Goal: Task Accomplishment & Management: Manage account settings

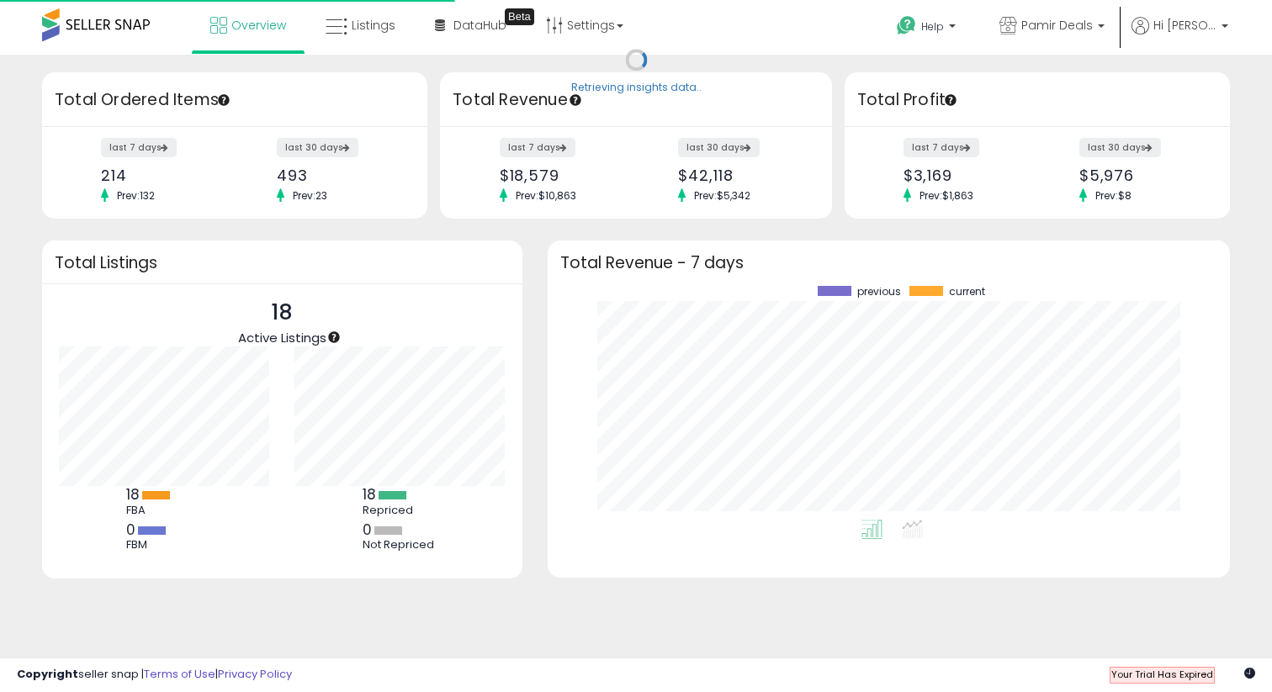
scroll to position [234, 648]
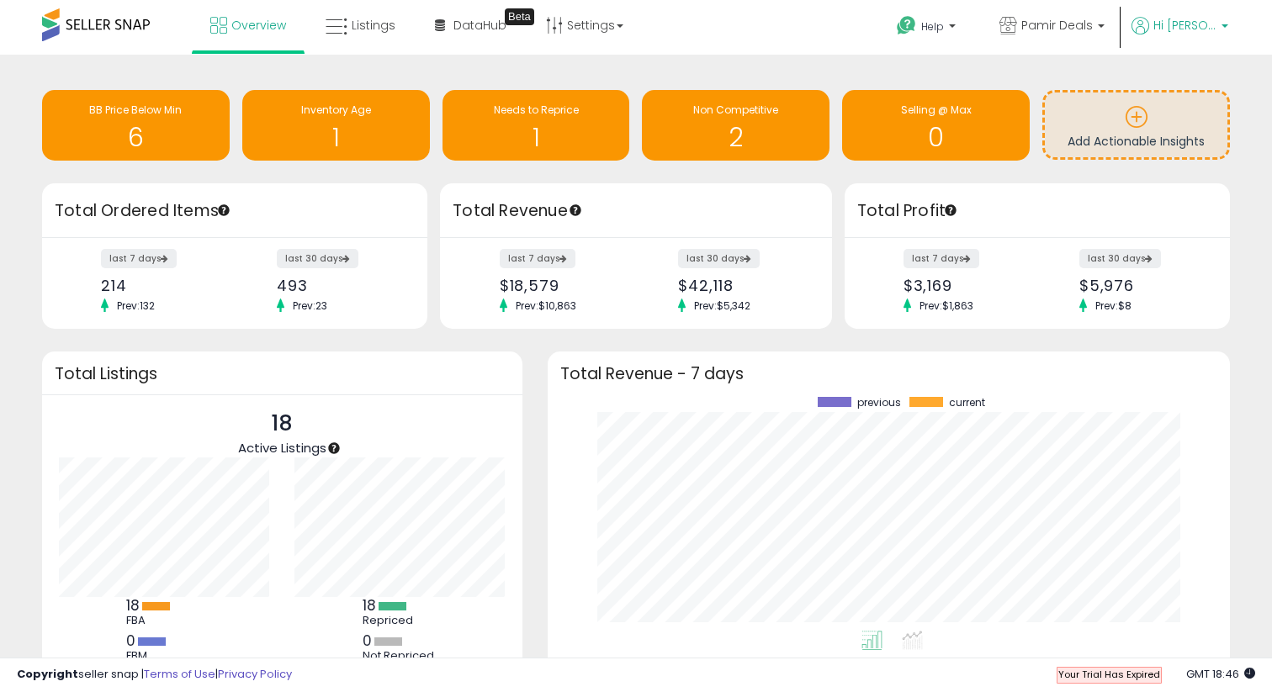
click at [1205, 27] on span "Hi Michael" at bounding box center [1184, 25] width 63 height 17
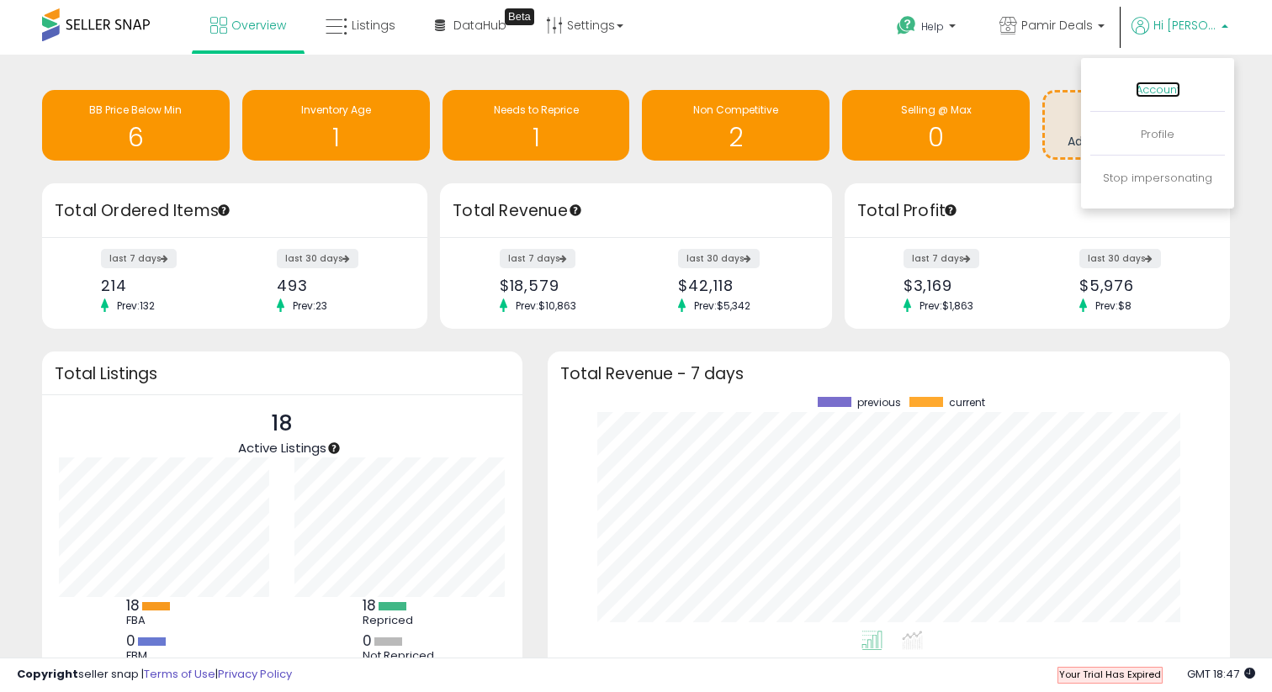
click at [1176, 90] on link "Account" at bounding box center [1157, 90] width 45 height 16
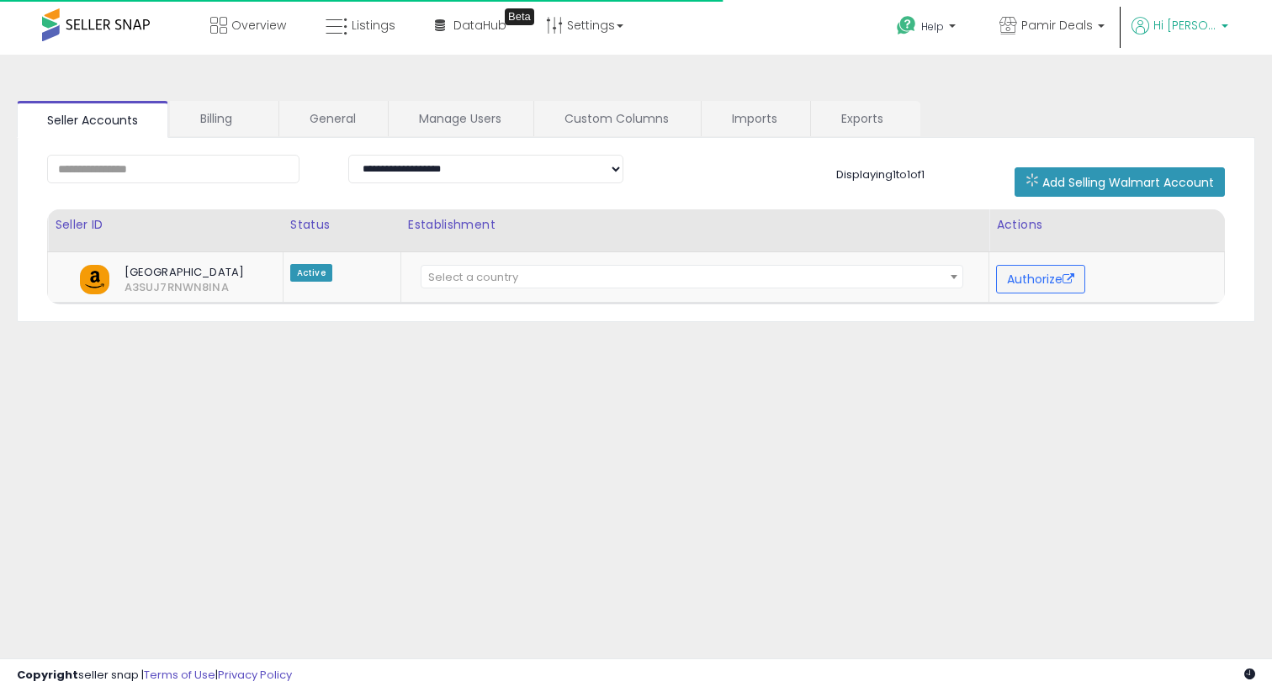
click at [1179, 34] on p "Hi Michael" at bounding box center [1179, 27] width 97 height 21
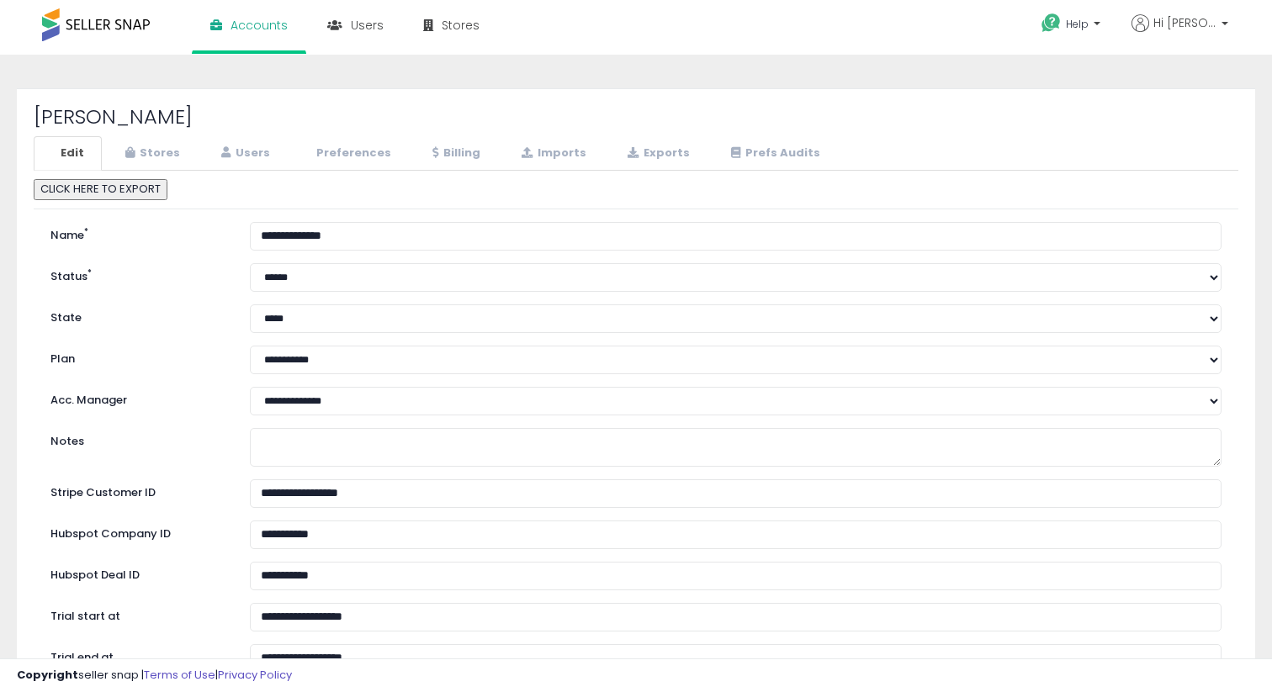
select select "**"
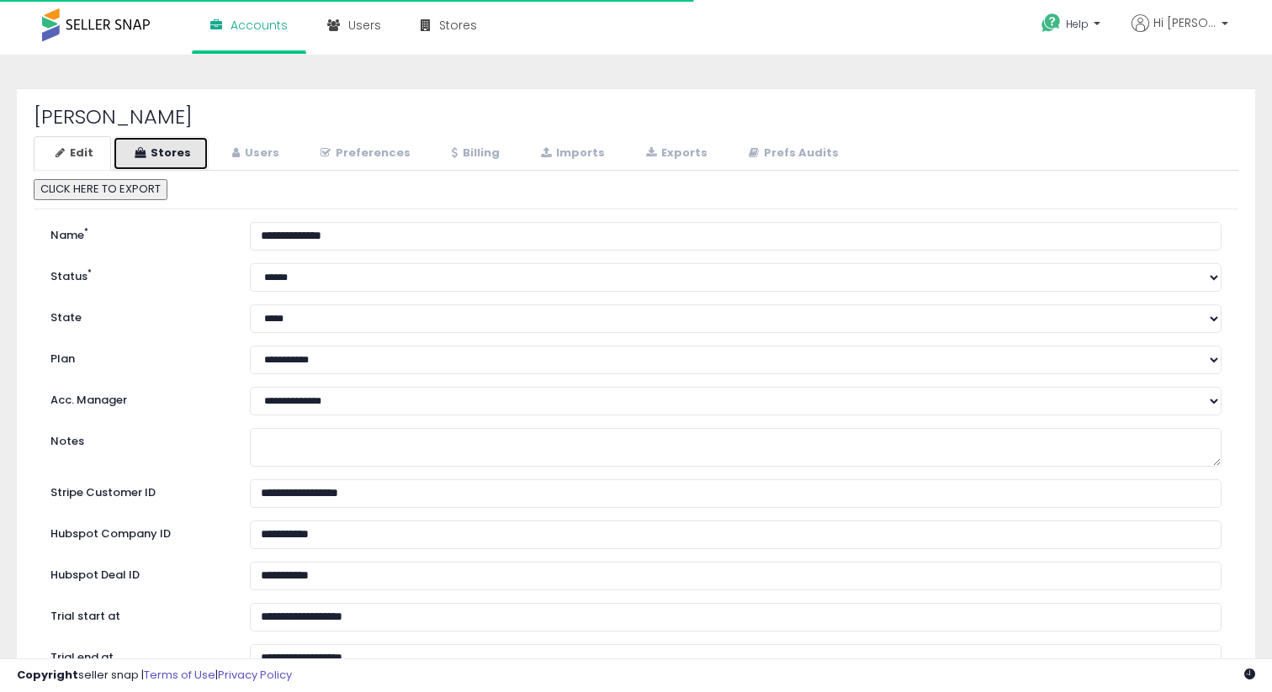
click at [167, 145] on link "Stores" at bounding box center [161, 153] width 96 height 34
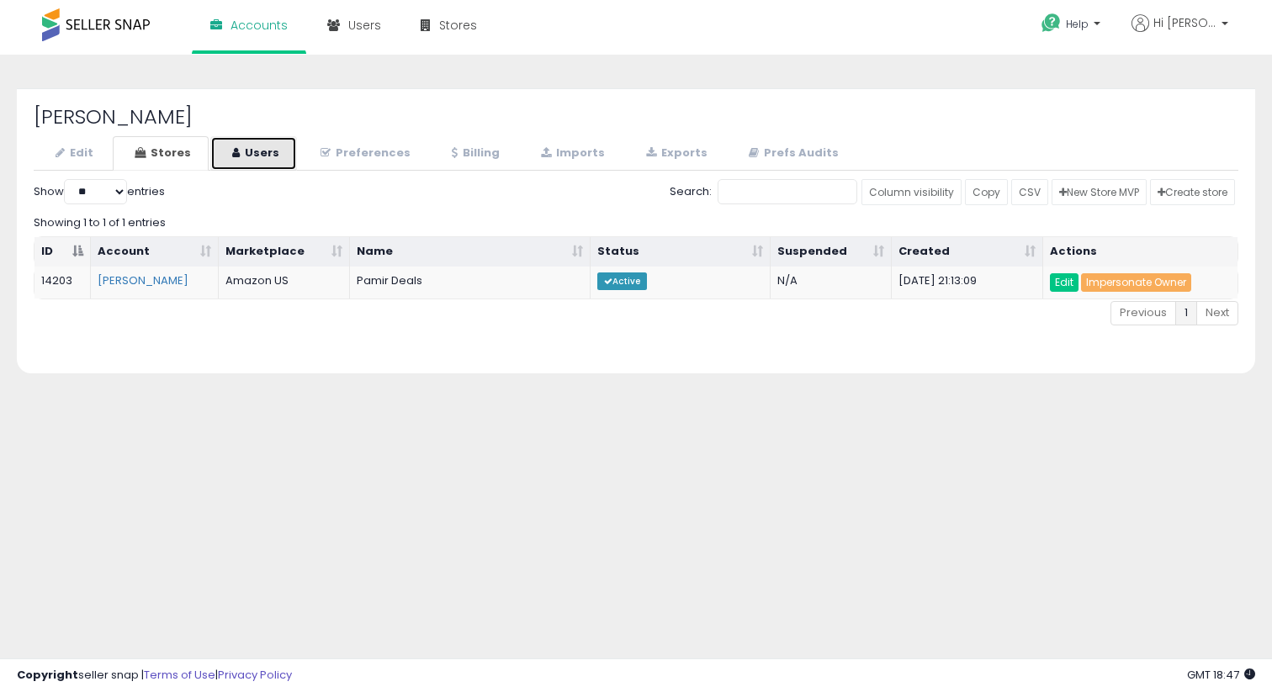
click at [277, 146] on link "Users" at bounding box center [253, 153] width 87 height 34
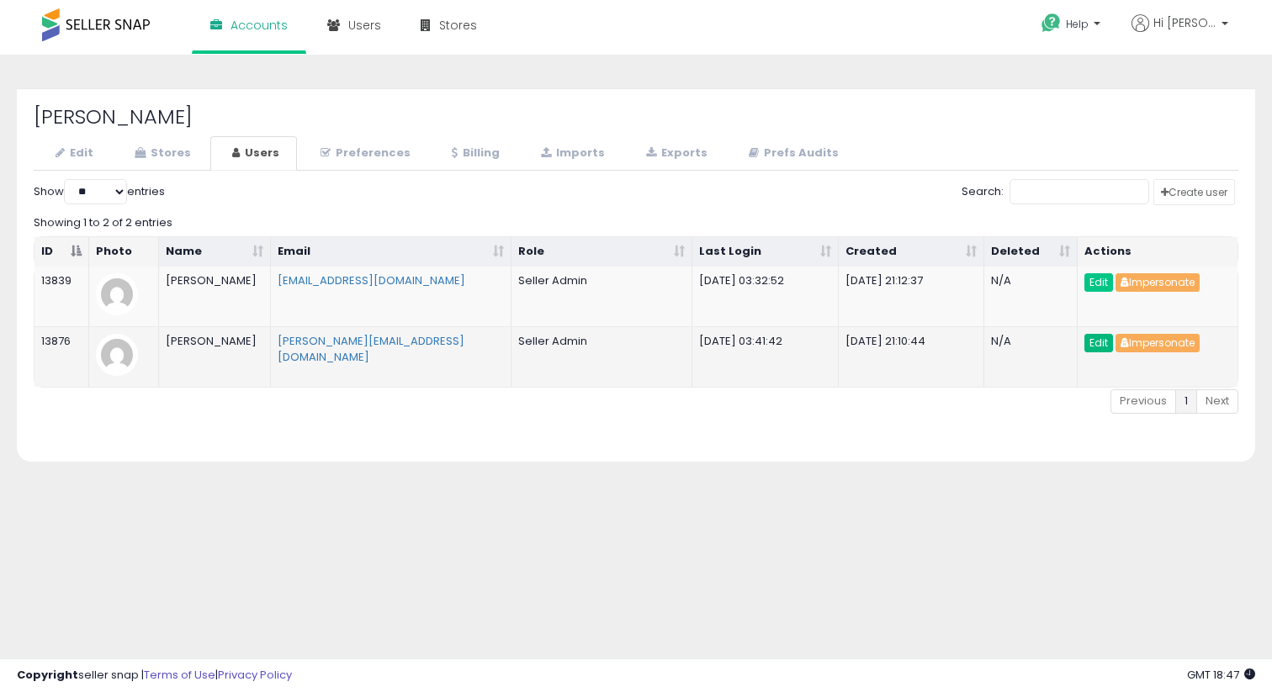
click at [1103, 344] on link "Edit" at bounding box center [1098, 343] width 29 height 19
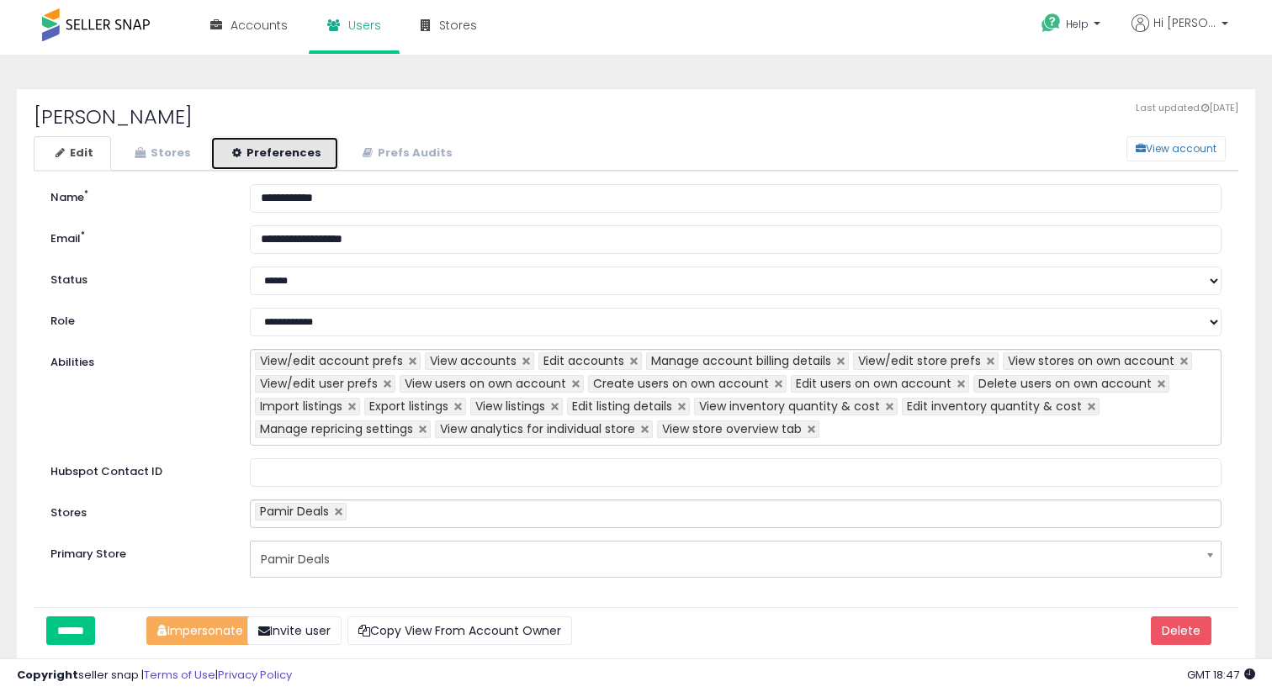
click at [265, 149] on link "Preferences" at bounding box center [274, 153] width 129 height 34
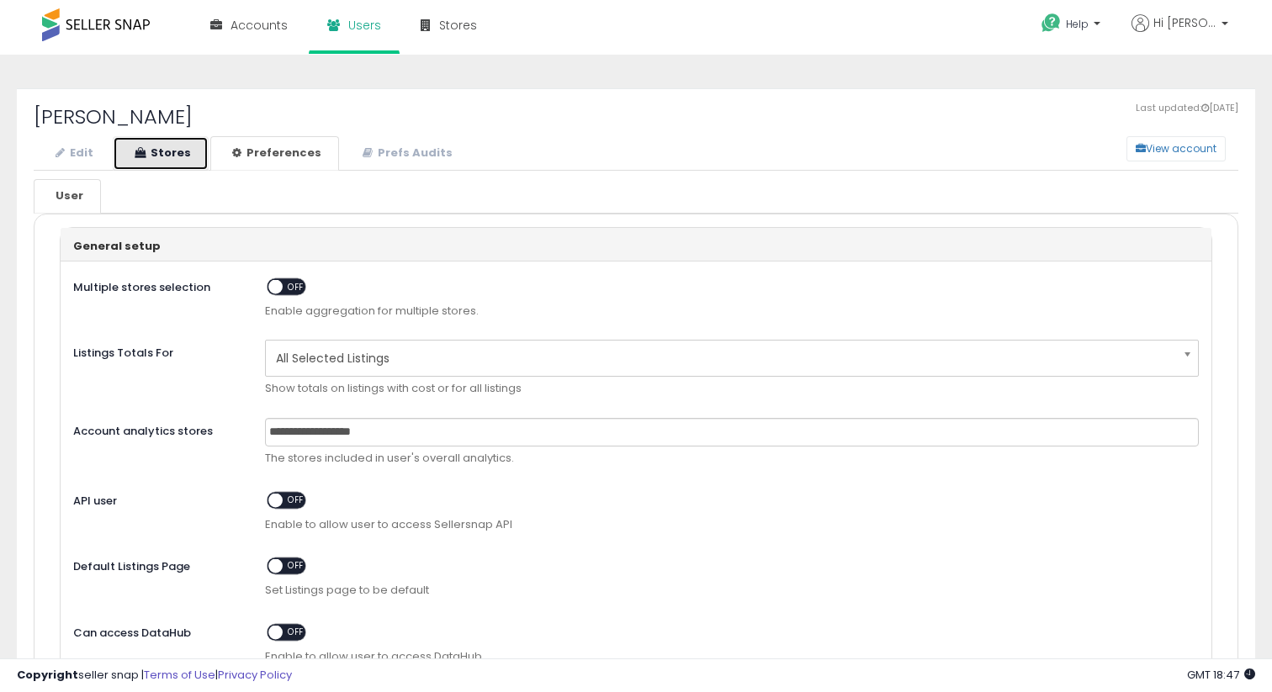
click at [142, 163] on link "Stores" at bounding box center [161, 153] width 96 height 34
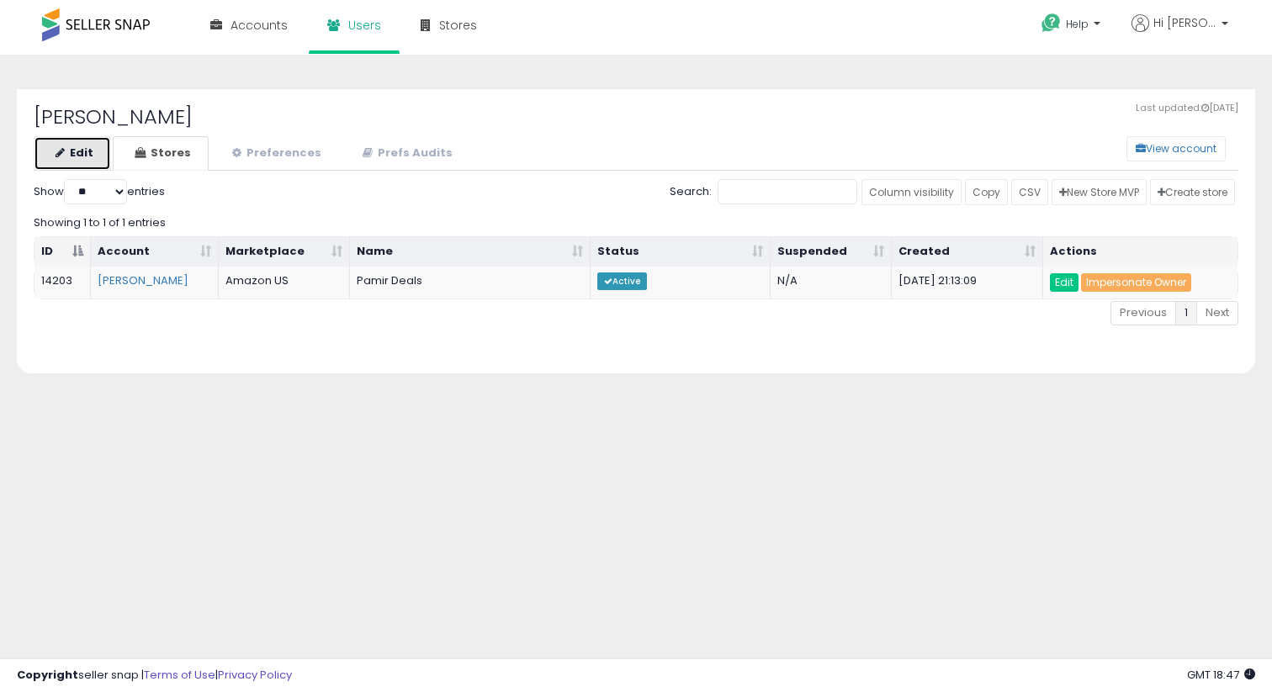
click at [80, 147] on link "Edit" at bounding box center [72, 153] width 77 height 34
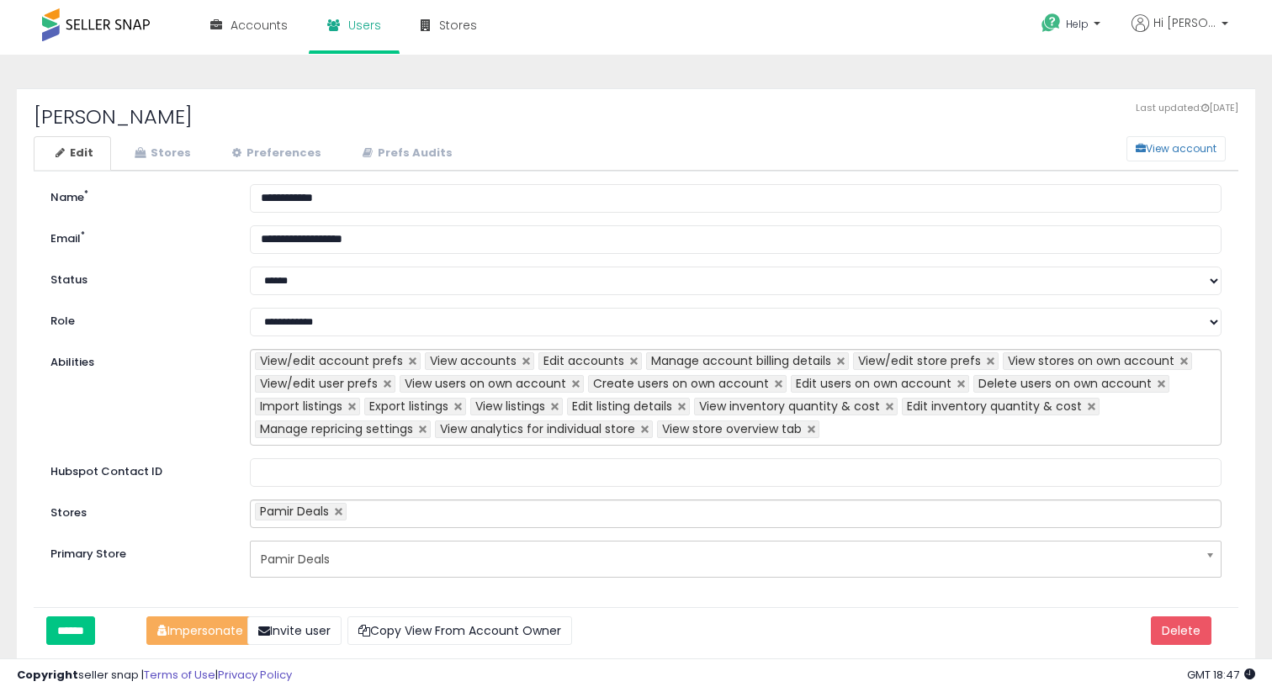
click at [846, 426] on input "text" at bounding box center [833, 431] width 28 height 27
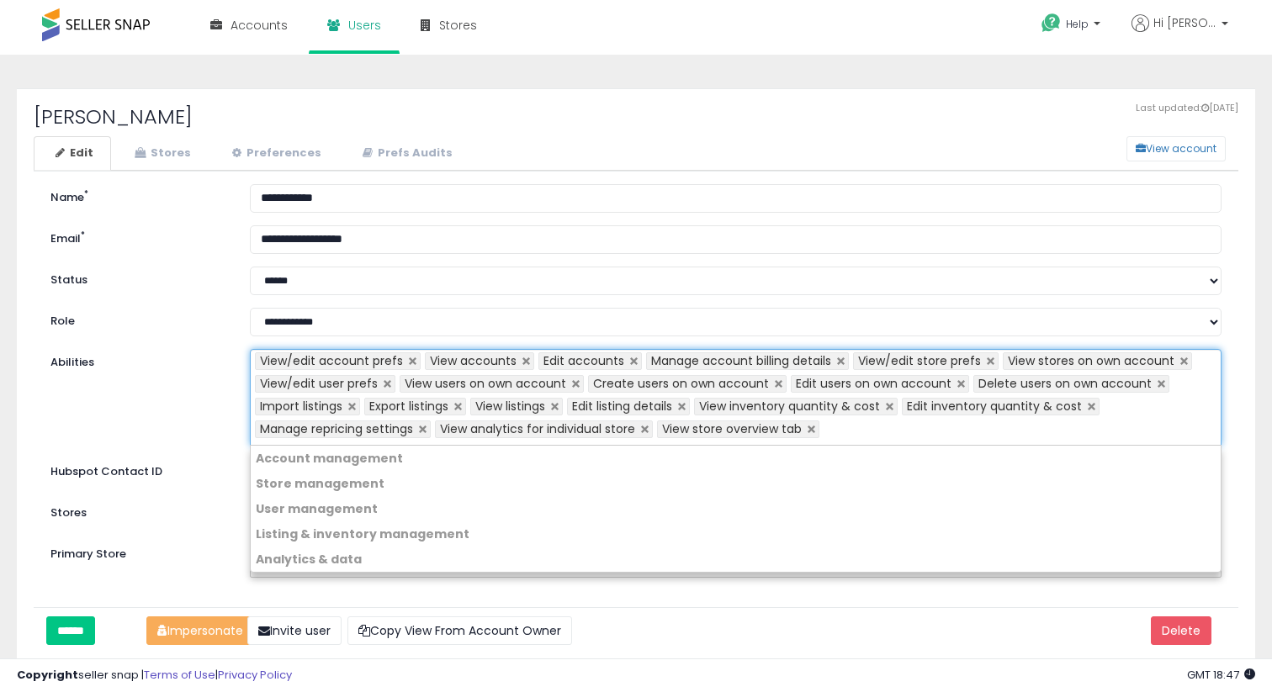
click at [192, 507] on label "Stores" at bounding box center [137, 511] width 199 height 22
click at [0, 0] on select "**********" at bounding box center [0, 0] width 0 height 0
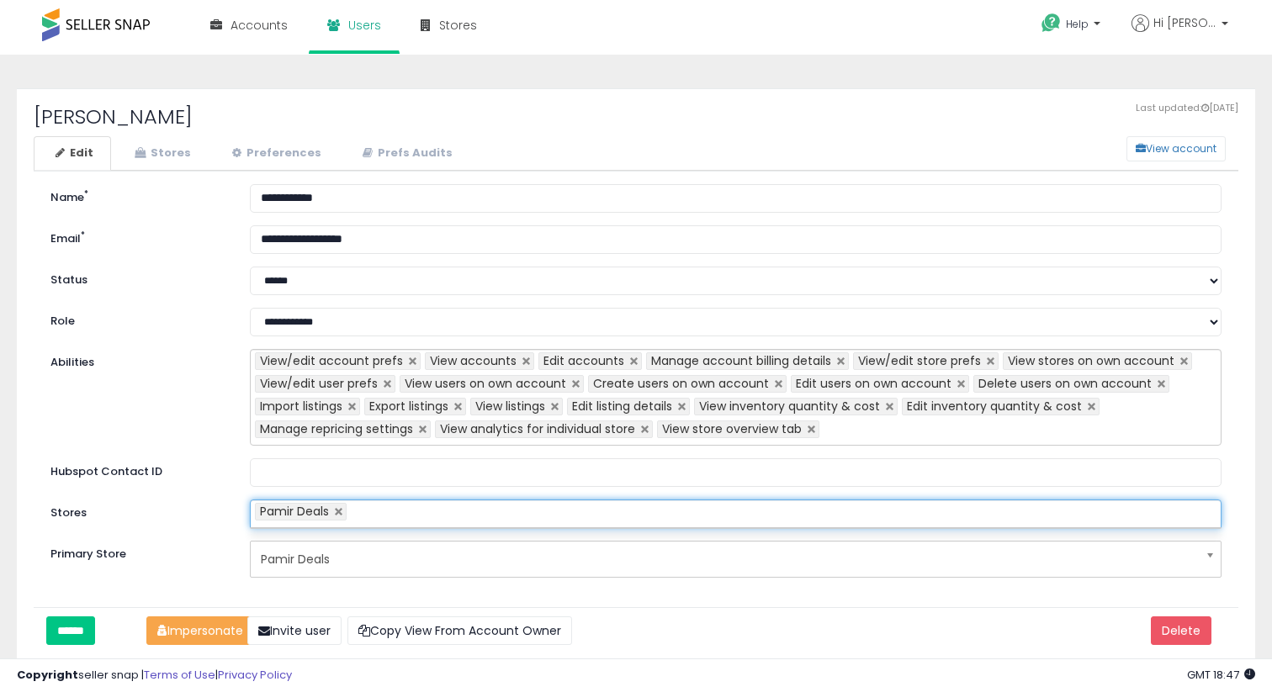
click at [195, 630] on button "Impersonate" at bounding box center [200, 630] width 108 height 29
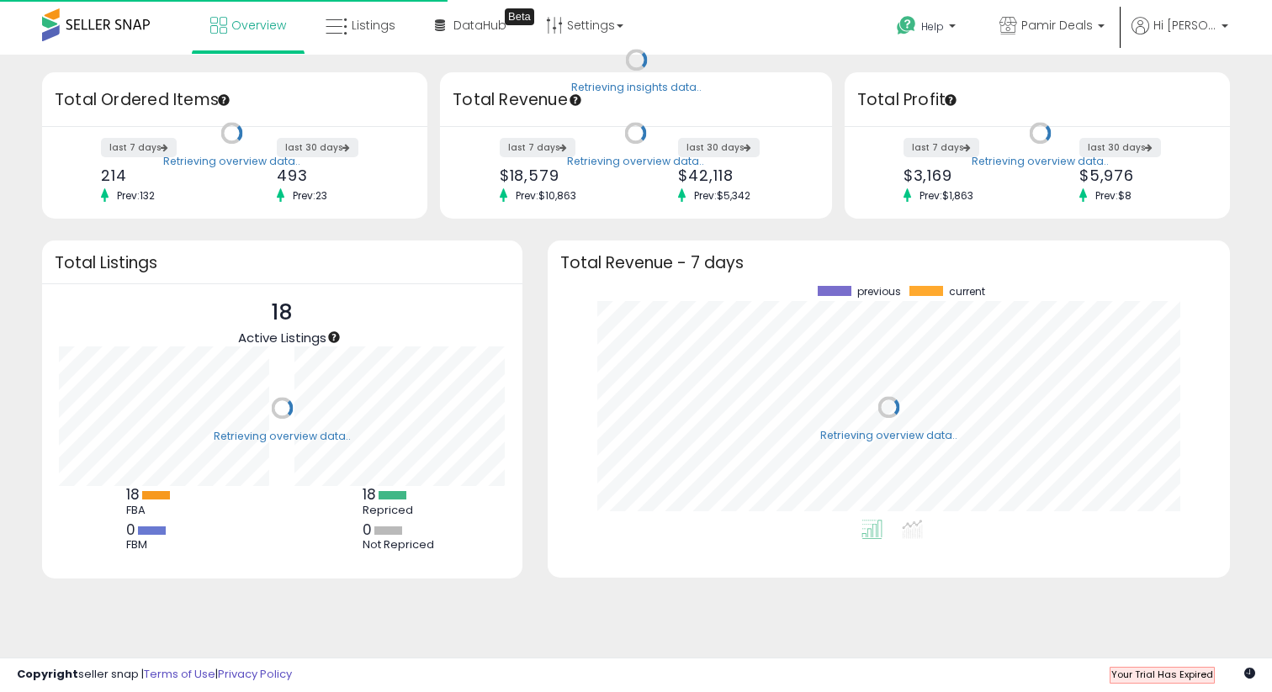
scroll to position [234, 648]
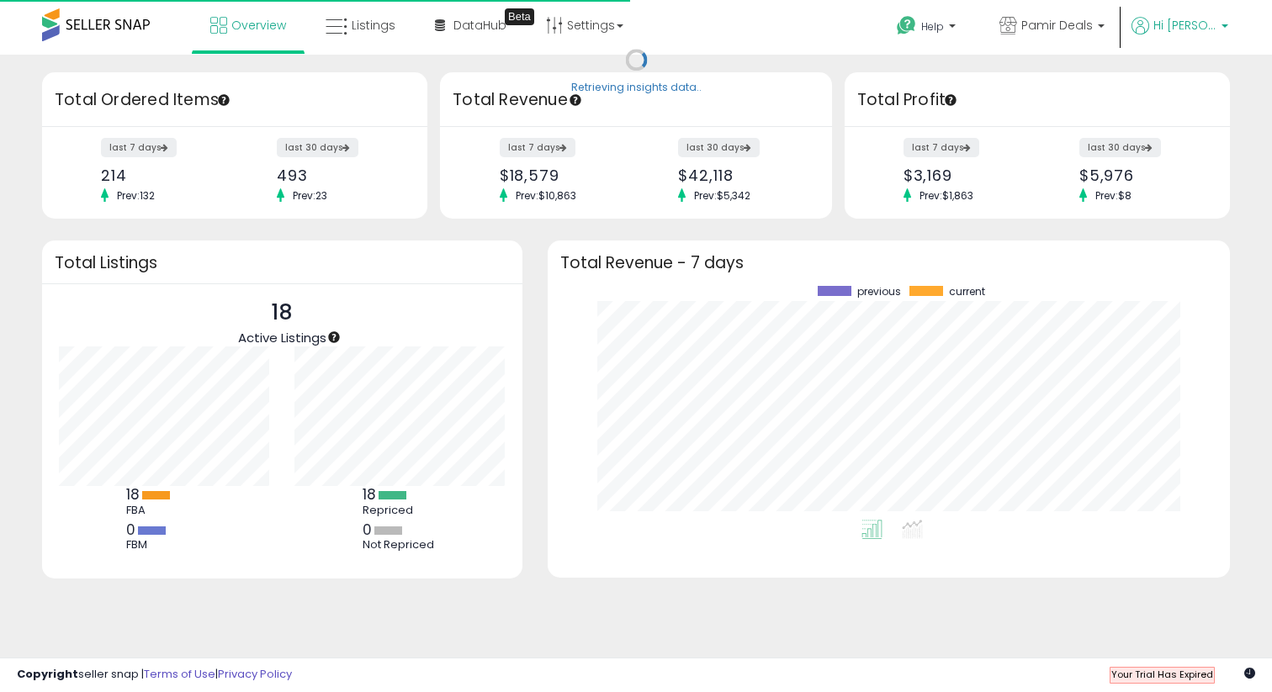
click at [1191, 29] on span "Hi [PERSON_NAME]" at bounding box center [1184, 25] width 63 height 17
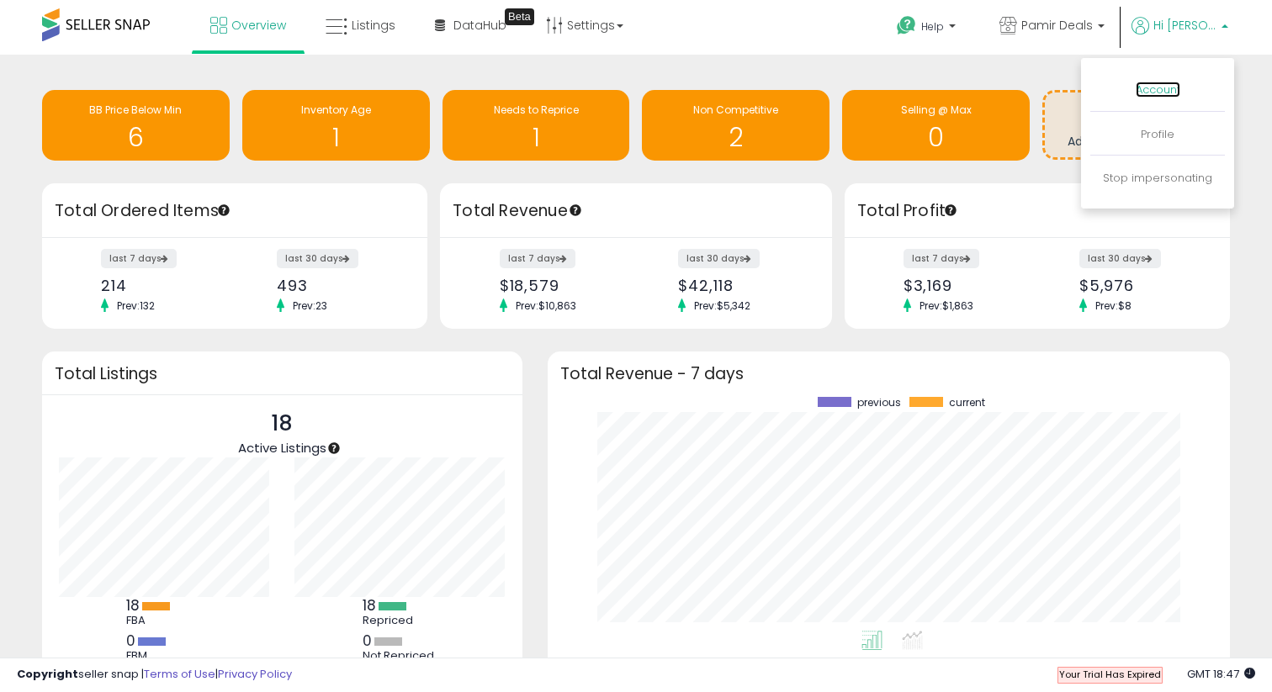
click at [1166, 89] on link "Account" at bounding box center [1157, 90] width 45 height 16
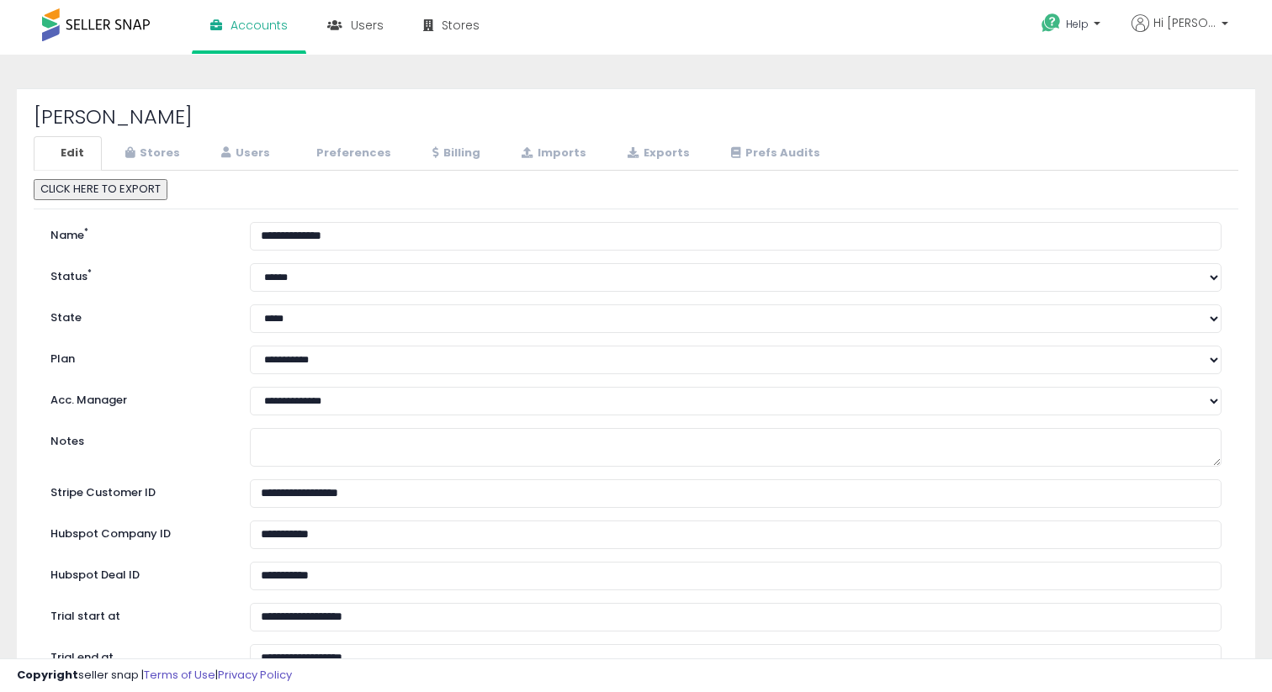
select select "**"
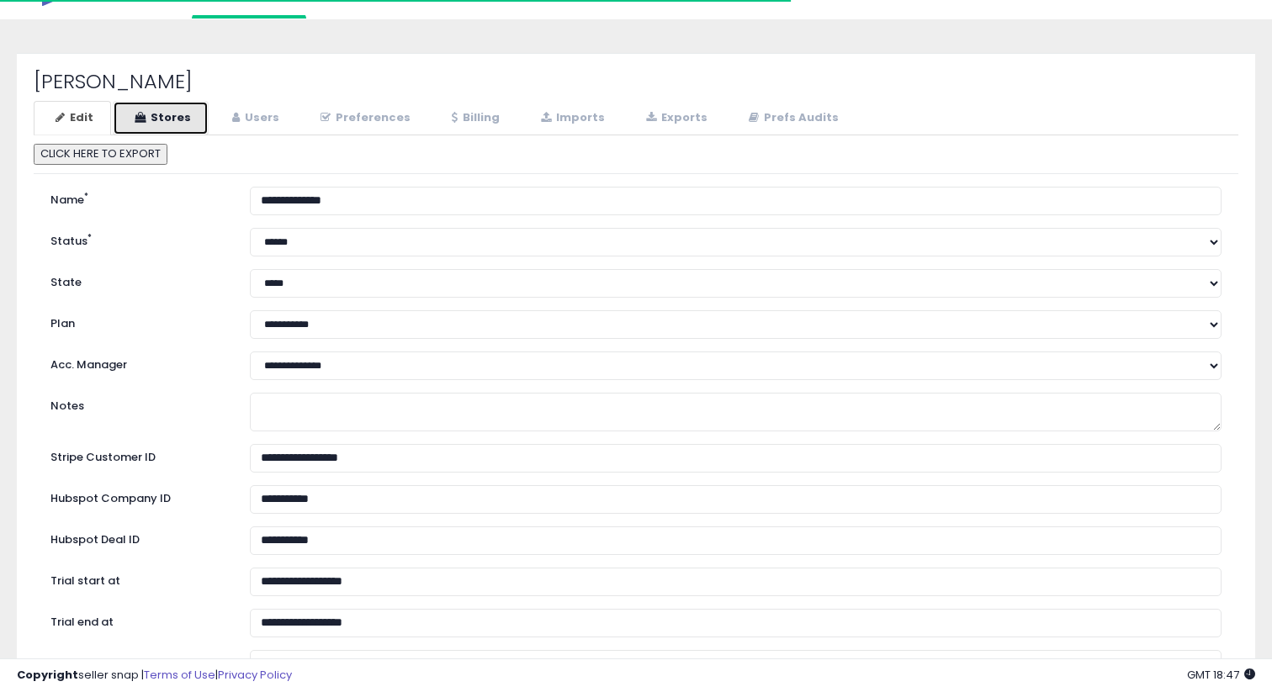
click at [175, 114] on link "Stores" at bounding box center [161, 118] width 96 height 34
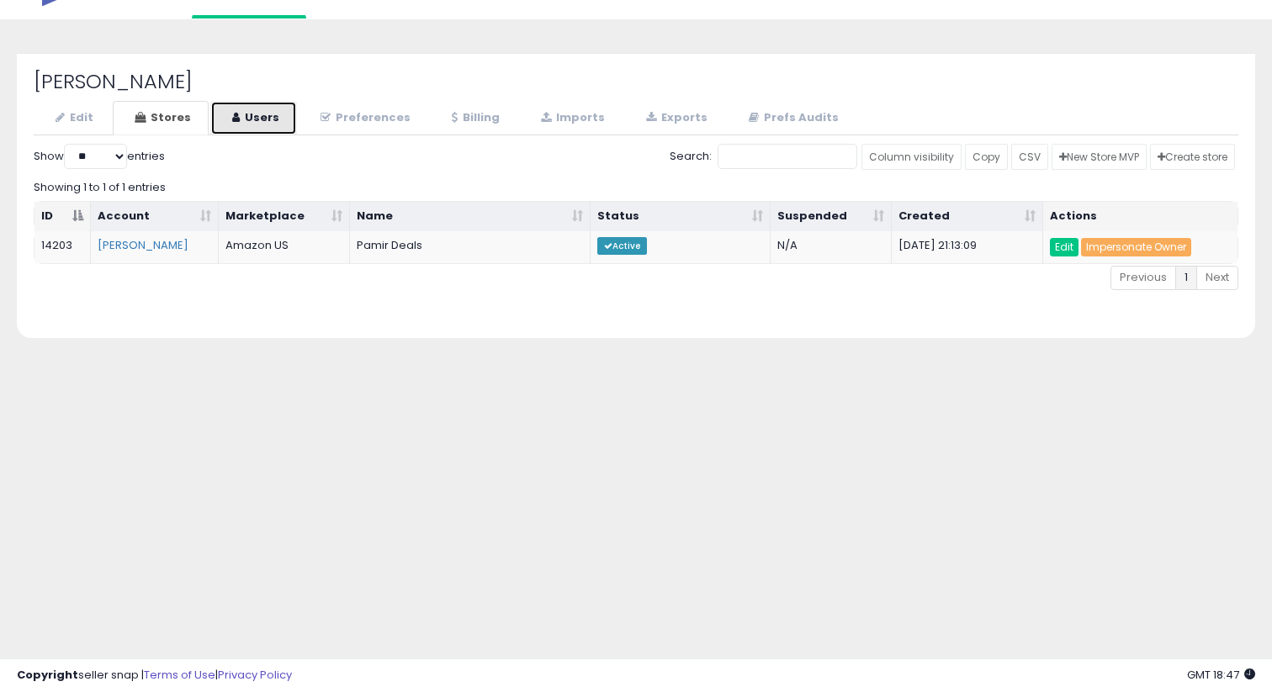
click at [237, 118] on link "Users" at bounding box center [253, 118] width 87 height 34
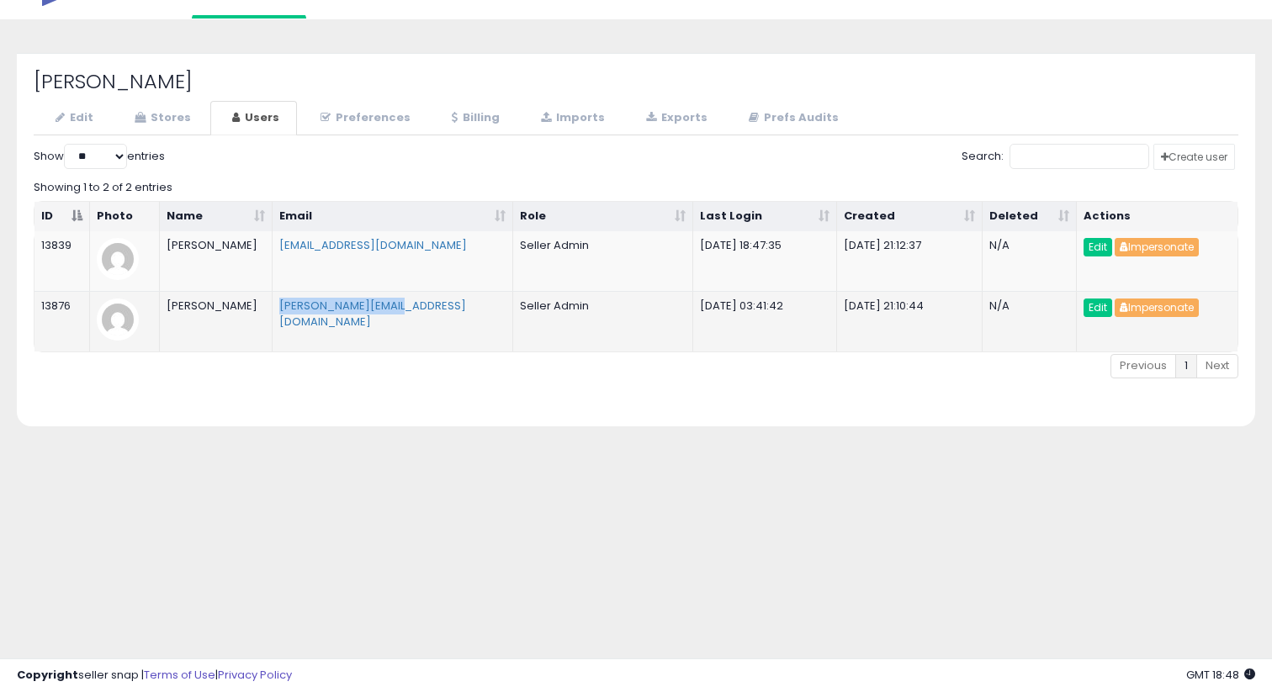
drag, startPoint x: 428, startPoint y: 314, endPoint x: 276, endPoint y: 314, distance: 152.2
click at [276, 314] on td "pablo@ecomkingz.com" at bounding box center [392, 321] width 241 height 61
drag, startPoint x: 429, startPoint y: 310, endPoint x: 272, endPoint y: 311, distance: 157.3
click at [272, 311] on td "pablo@ecomkingz.com" at bounding box center [392, 321] width 241 height 61
click at [297, 320] on td "pablo@ecomkingz.com" at bounding box center [392, 321] width 241 height 61
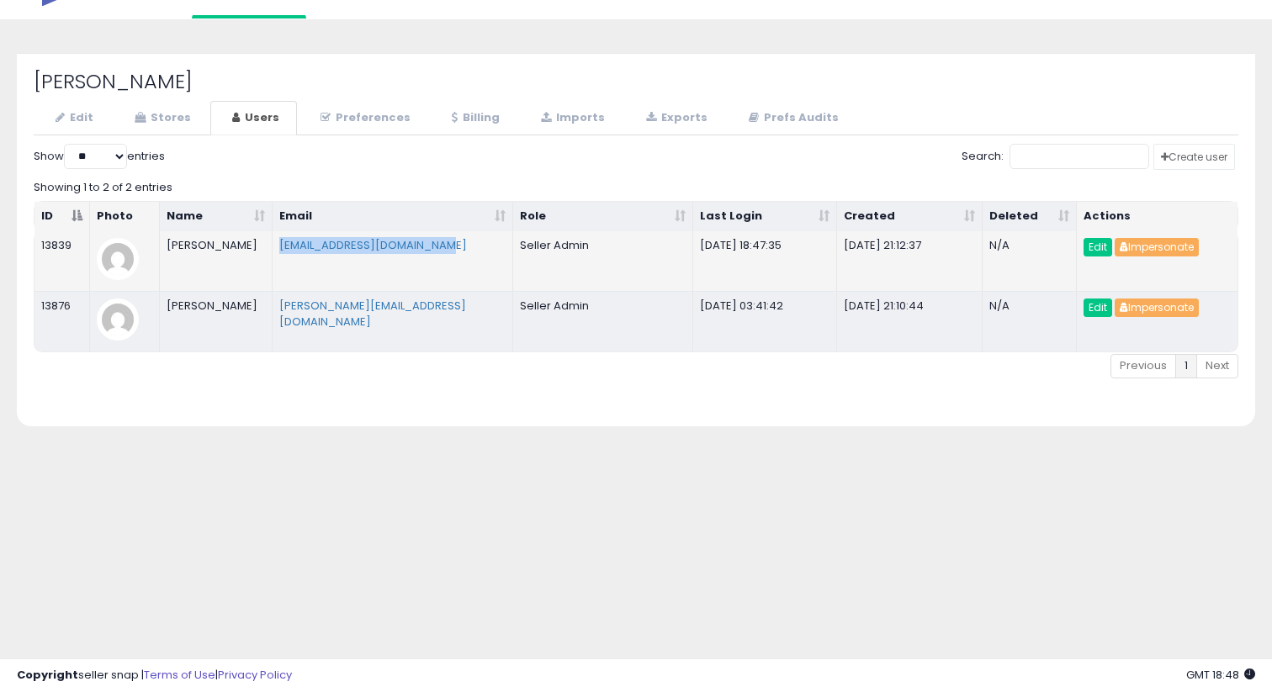
drag, startPoint x: 476, startPoint y: 250, endPoint x: 277, endPoint y: 248, distance: 199.3
click at [277, 248] on td "pamircommercellc@gmail.com" at bounding box center [392, 261] width 241 height 60
click at [316, 284] on td "pamircommercellc@gmail.com" at bounding box center [392, 261] width 241 height 60
click at [298, 174] on div "Showing 1 to 2 of 2 entries" at bounding box center [636, 184] width 1204 height 23
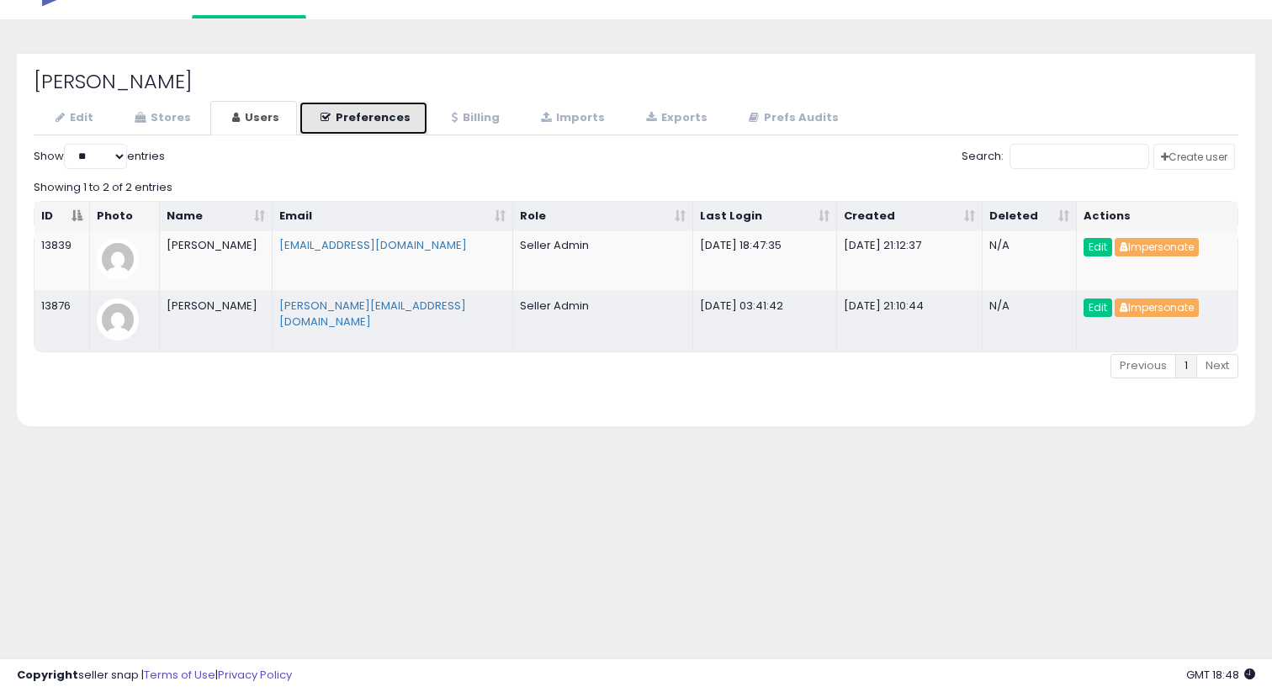
click at [343, 112] on link "Preferences" at bounding box center [364, 118] width 130 height 34
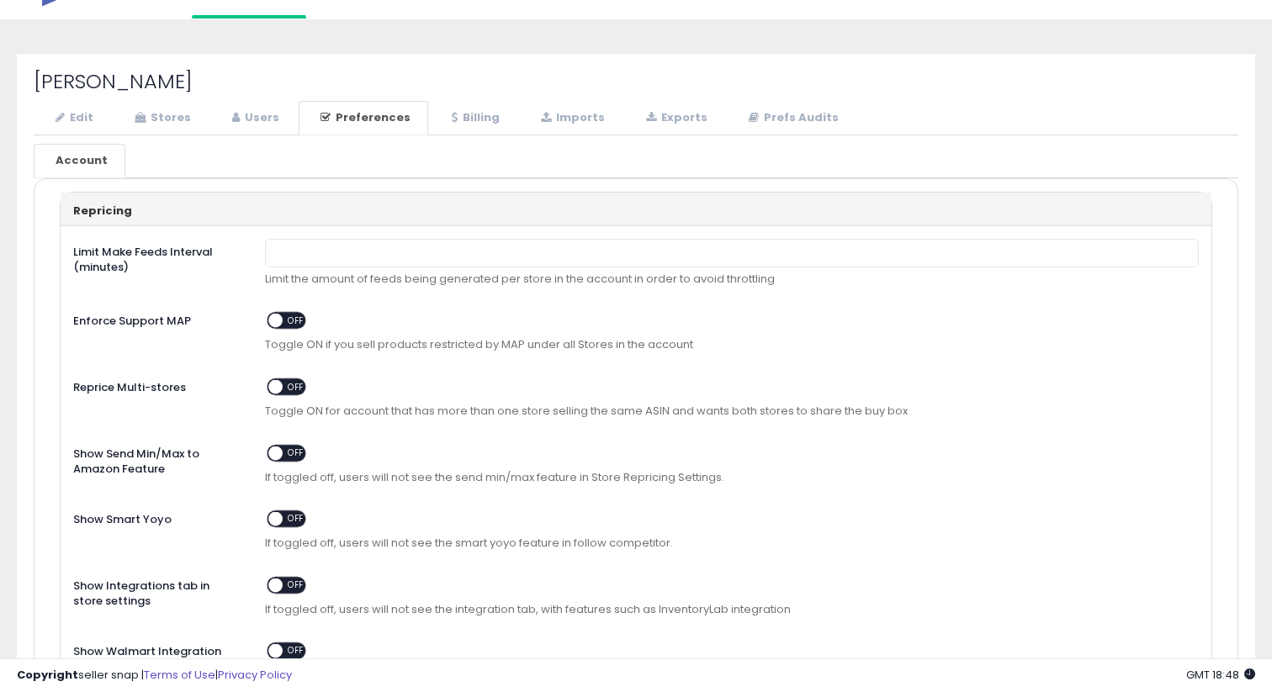
click at [441, 101] on li "Billing" at bounding box center [474, 118] width 89 height 34
click at [452, 114] on icon at bounding box center [455, 117] width 6 height 11
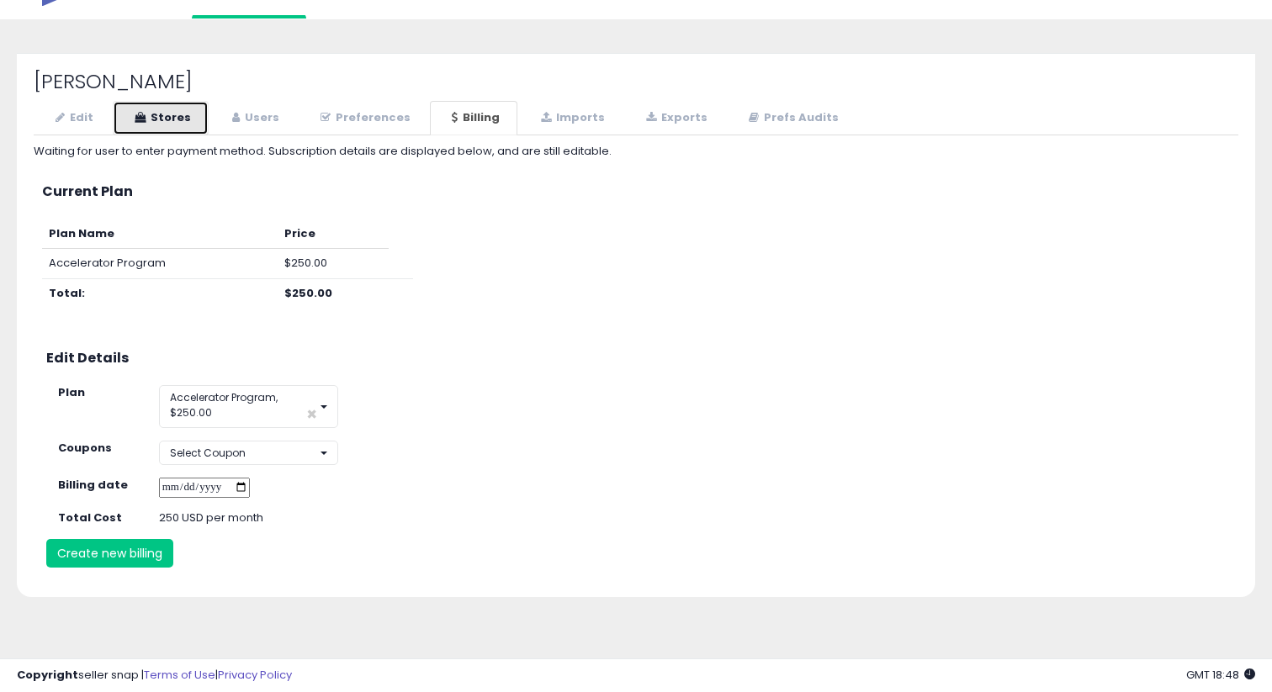
click at [171, 129] on link "Stores" at bounding box center [161, 118] width 96 height 34
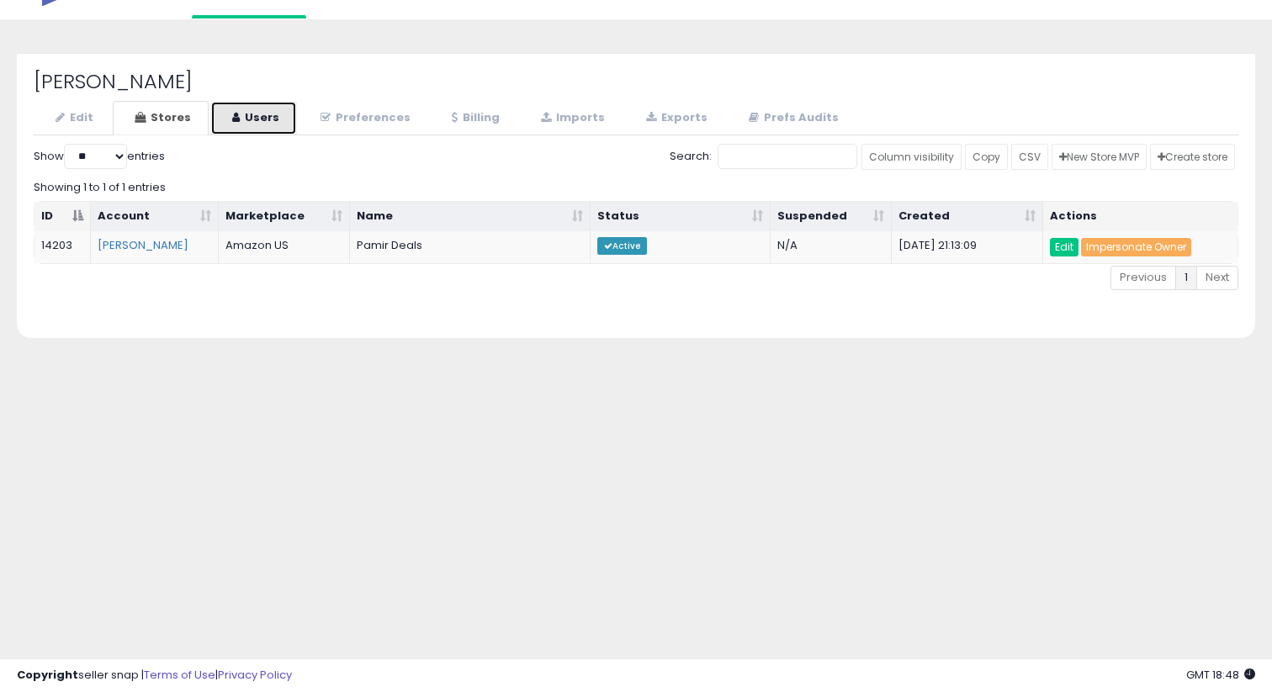
click at [230, 127] on link "Users" at bounding box center [253, 118] width 87 height 34
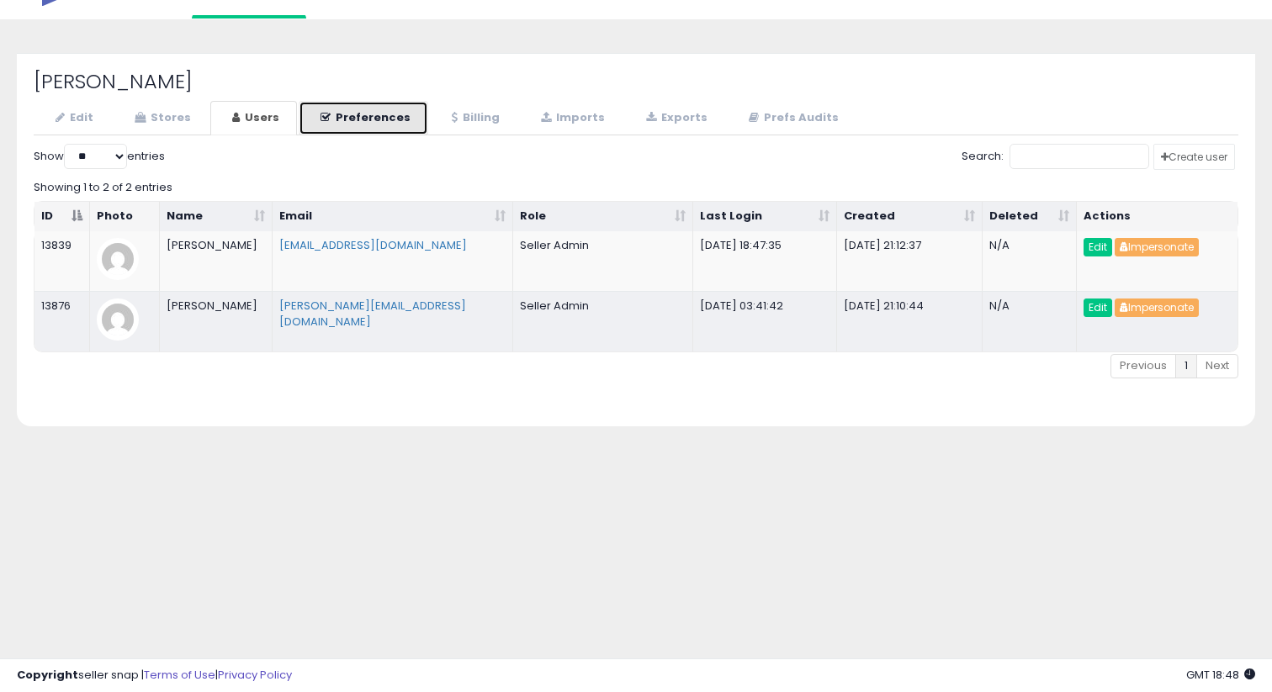
click at [337, 116] on link "Preferences" at bounding box center [364, 118] width 130 height 34
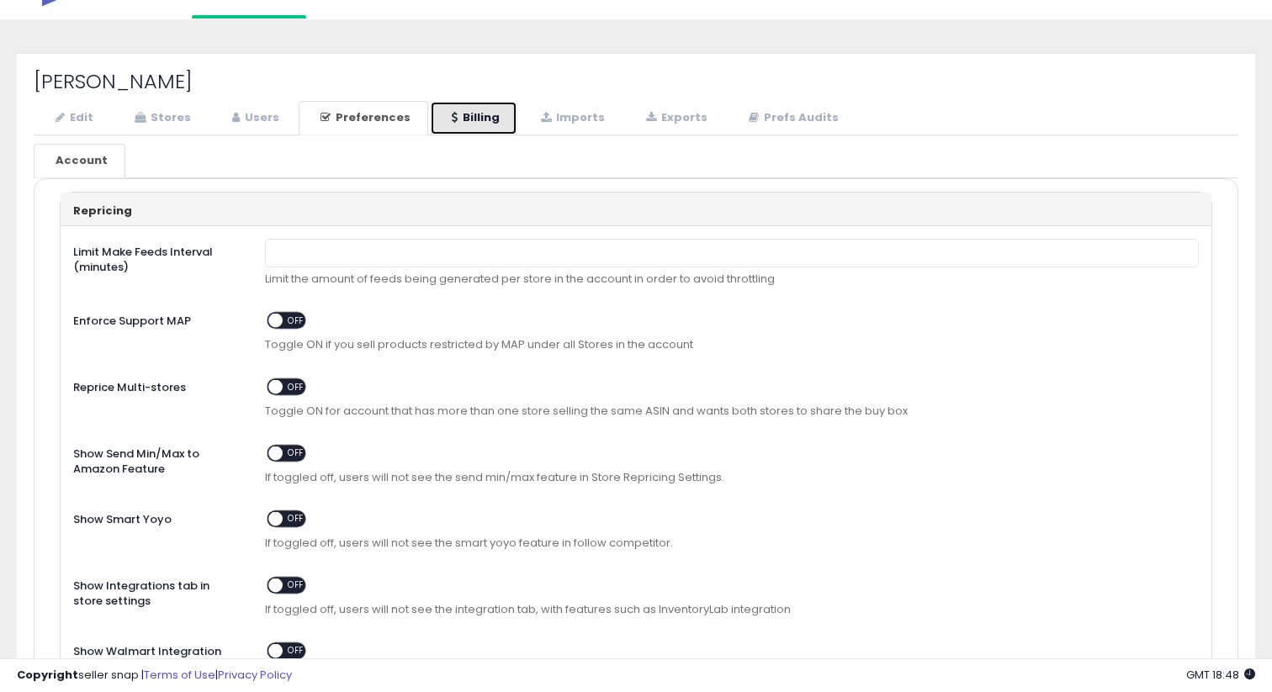
click at [430, 109] on link "Billing" at bounding box center [473, 118] width 87 height 34
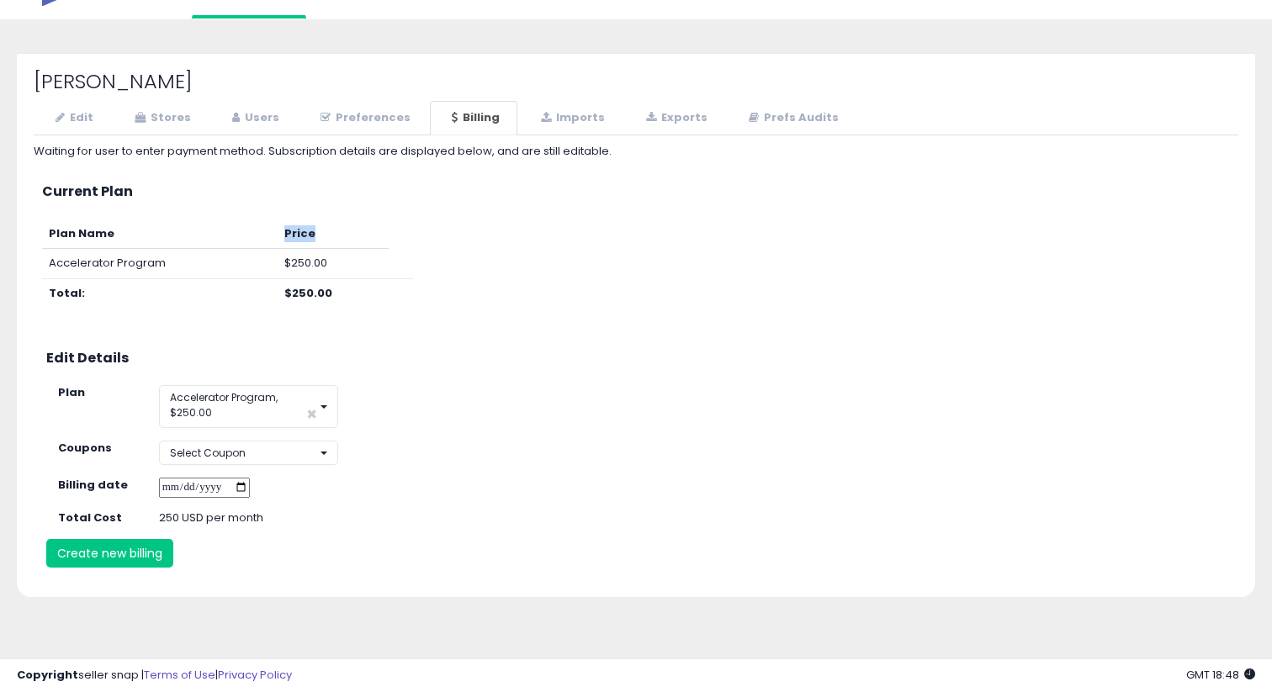
drag, startPoint x: 285, startPoint y: 235, endPoint x: 317, endPoint y: 235, distance: 32.0
click at [317, 235] on th "Price" at bounding box center [333, 233] width 111 height 29
click at [287, 234] on th "Price" at bounding box center [333, 233] width 111 height 29
drag, startPoint x: 287, startPoint y: 234, endPoint x: 324, endPoint y: 234, distance: 37.0
click at [324, 234] on th "Price" at bounding box center [333, 233] width 111 height 29
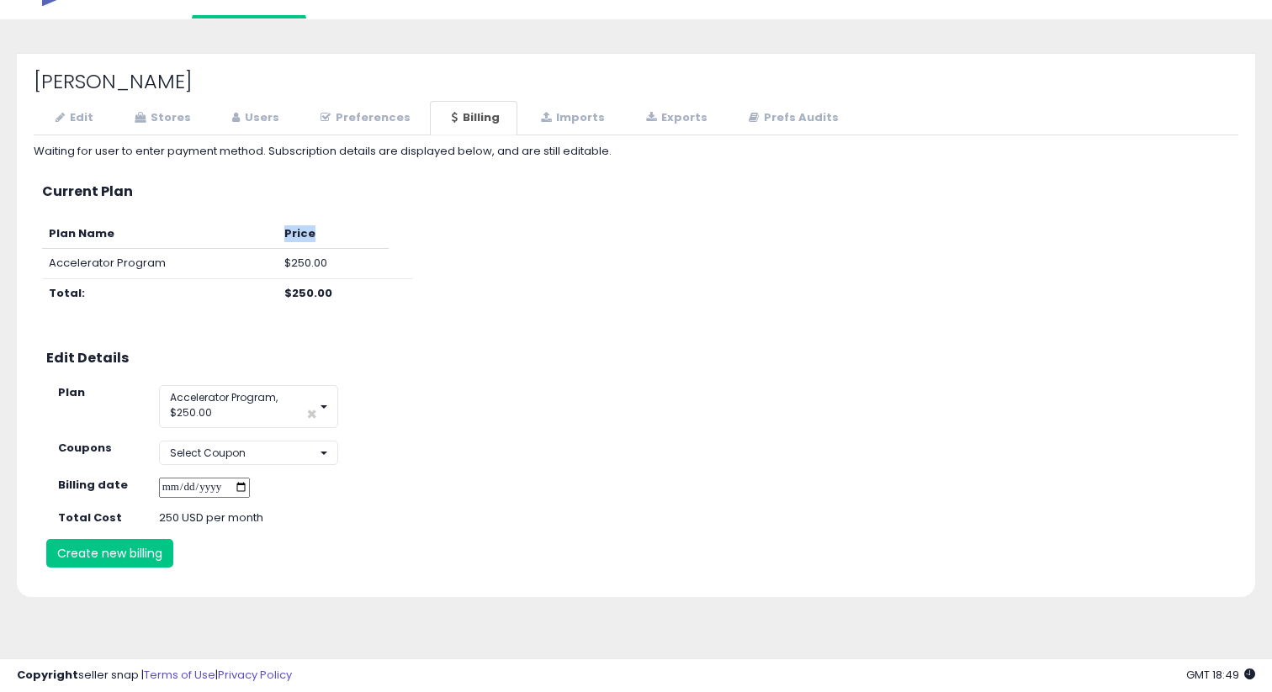
click at [288, 234] on th "Price" at bounding box center [333, 233] width 111 height 29
drag, startPoint x: 288, startPoint y: 234, endPoint x: 315, endPoint y: 234, distance: 27.8
click at [315, 234] on th "Price" at bounding box center [333, 233] width 111 height 29
click at [290, 230] on th "Price" at bounding box center [333, 233] width 111 height 29
drag, startPoint x: 283, startPoint y: 235, endPoint x: 312, endPoint y: 235, distance: 29.4
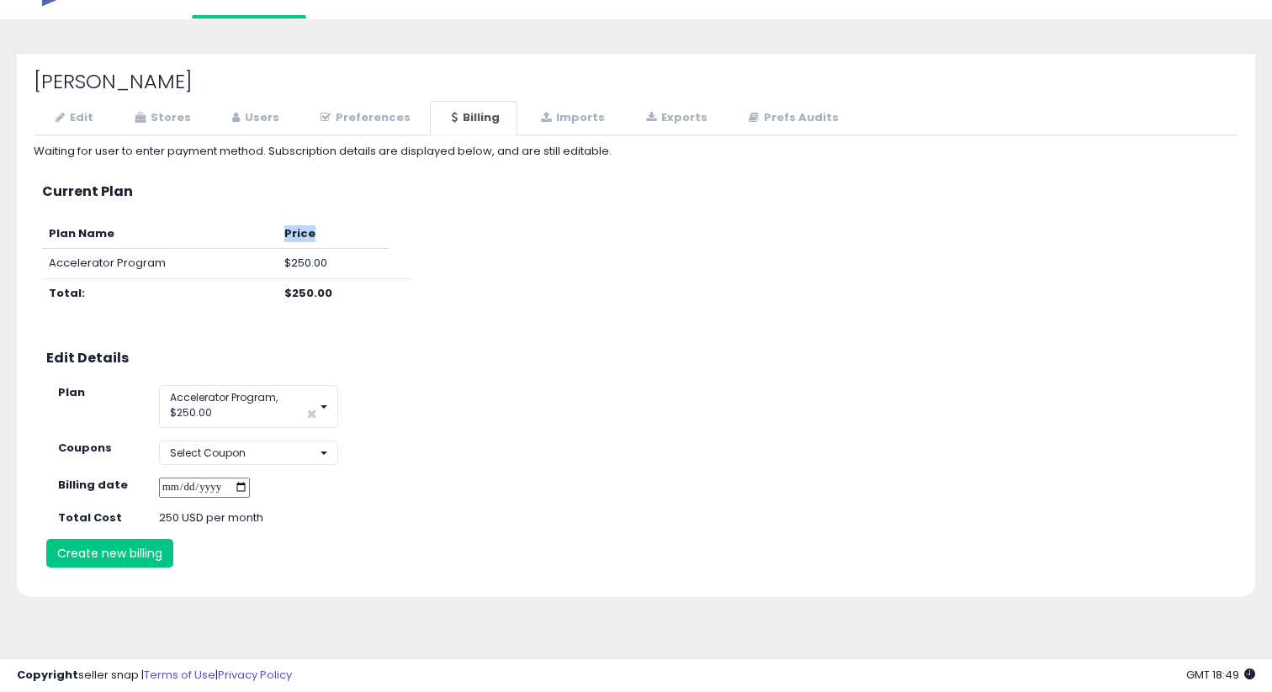
click at [312, 235] on th "Price" at bounding box center [333, 233] width 111 height 29
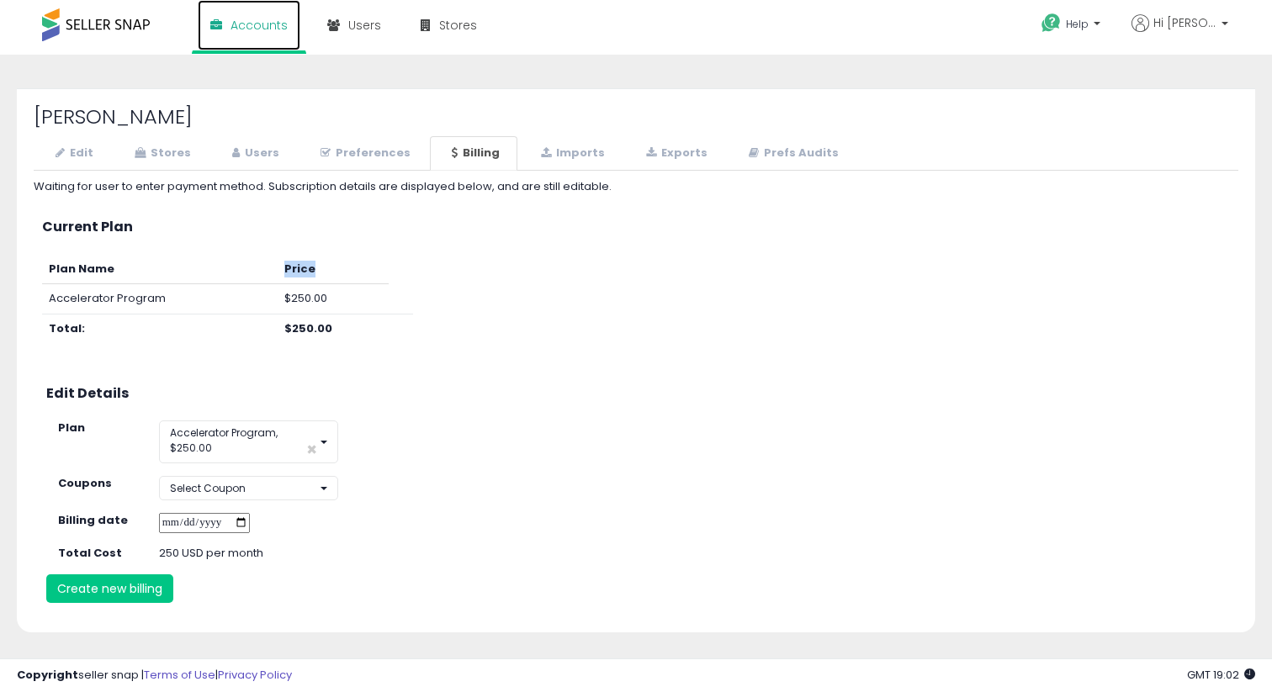
click at [230, 17] on span "Accounts" at bounding box center [258, 25] width 57 height 17
